Goal: Task Accomplishment & Management: Manage account settings

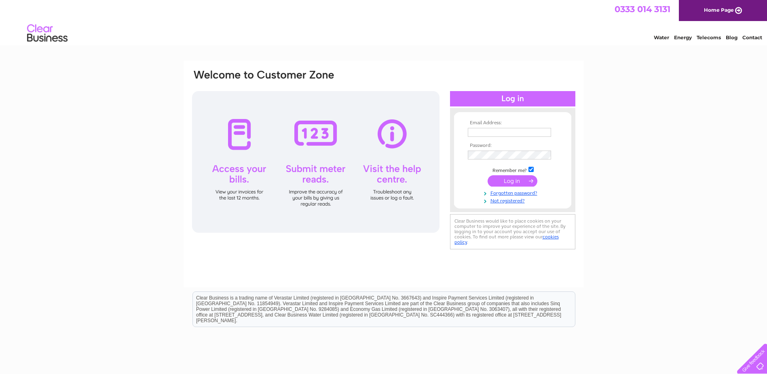
type input "geoff.cutler@redwingshoes.com"
click at [513, 182] on input "submit" at bounding box center [513, 180] width 50 height 11
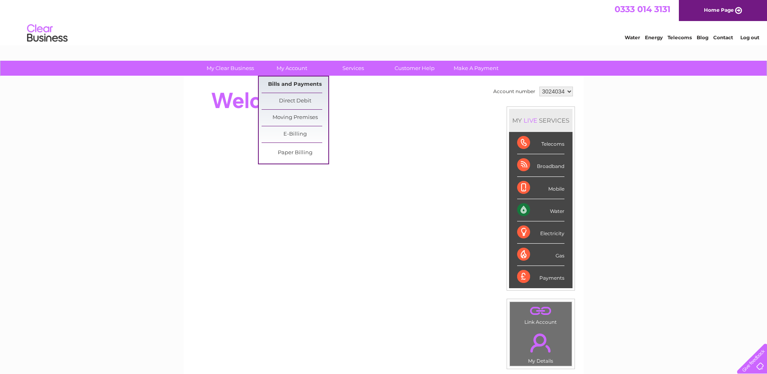
click at [293, 84] on link "Bills and Payments" at bounding box center [295, 84] width 67 height 16
